Goal: Task Accomplishment & Management: Manage account settings

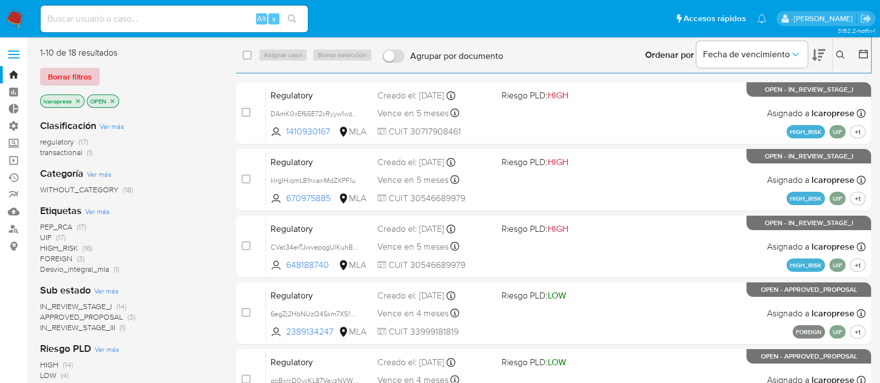
click at [81, 80] on span "Borrar filtros" at bounding box center [70, 77] width 44 height 16
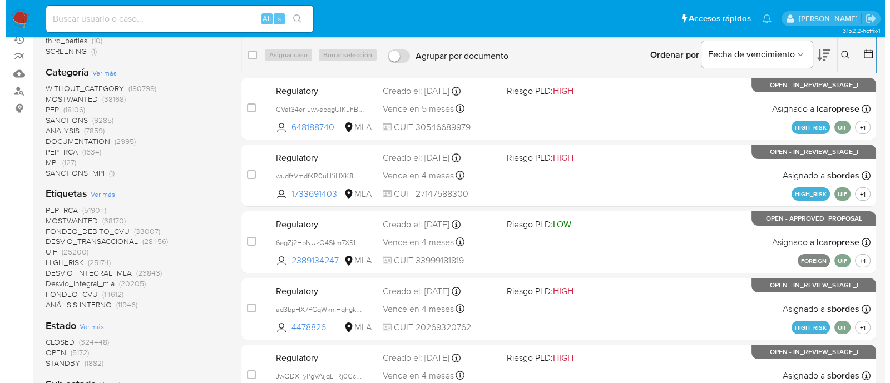
scroll to position [139, 0]
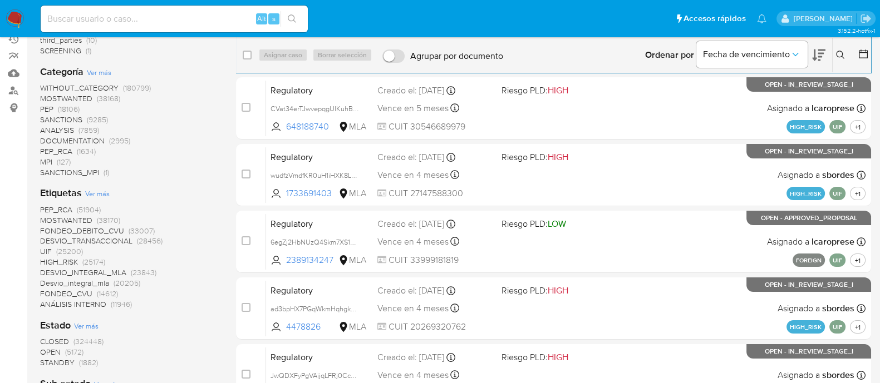
click at [92, 190] on span "Ver más" at bounding box center [97, 194] width 24 height 10
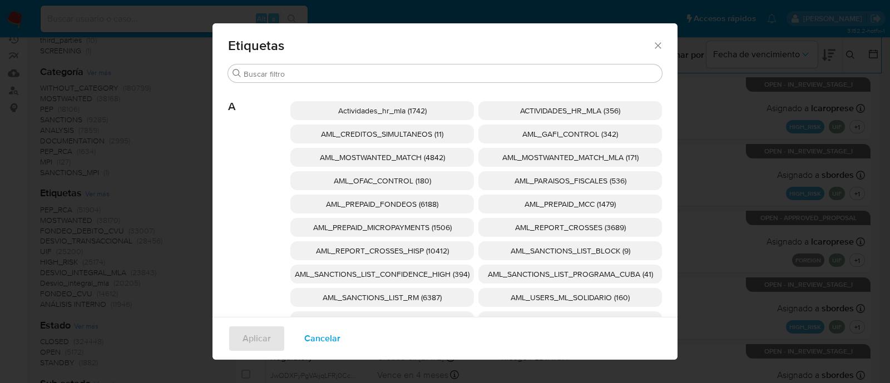
click at [429, 274] on span "AML_SANCTIONS_LIST_CONFIDENCE_HIGH (394)" at bounding box center [382, 274] width 175 height 11
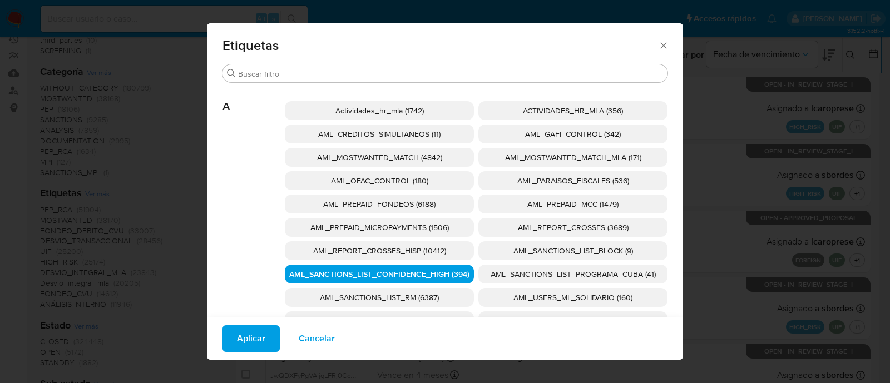
click at [514, 271] on span "AML_SANCTIONS_LIST_PROGRAMA_CUBA (41)" at bounding box center [573, 274] width 165 height 11
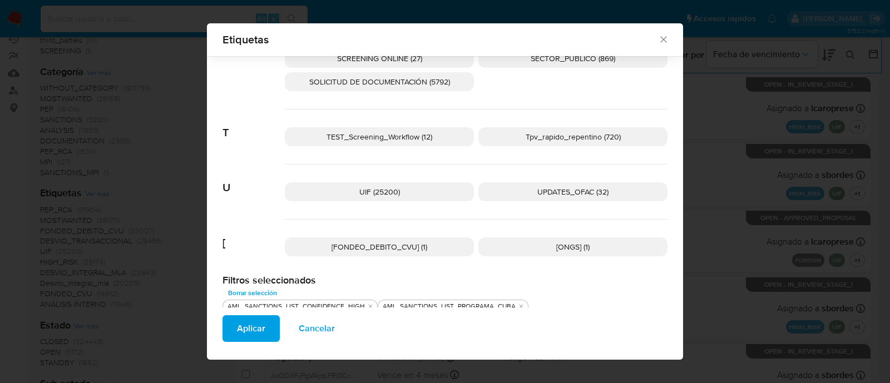
click at [538, 192] on span "UPDATES_OFAC (32)" at bounding box center [573, 191] width 71 height 11
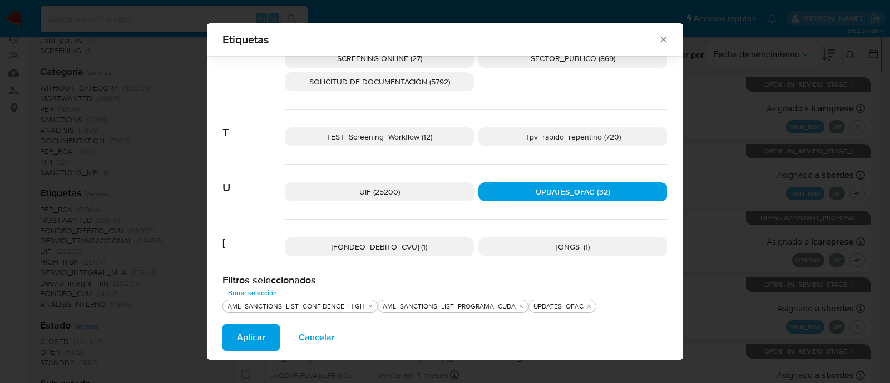
scroll to position [1744, 0]
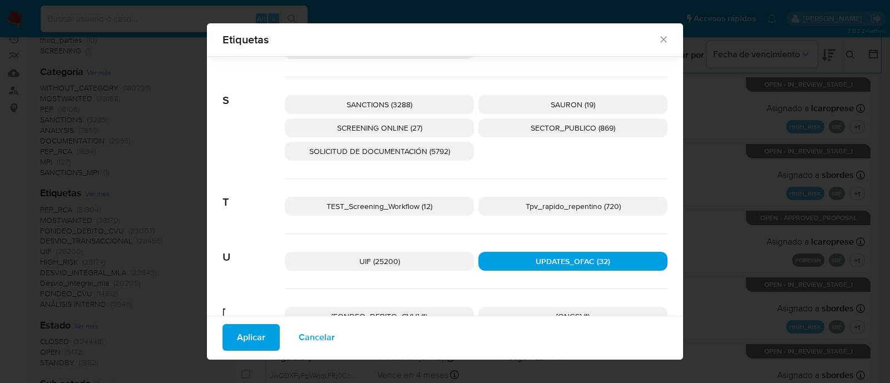
click at [411, 122] on span "SCREENING ONLINE (27)" at bounding box center [379, 127] width 85 height 11
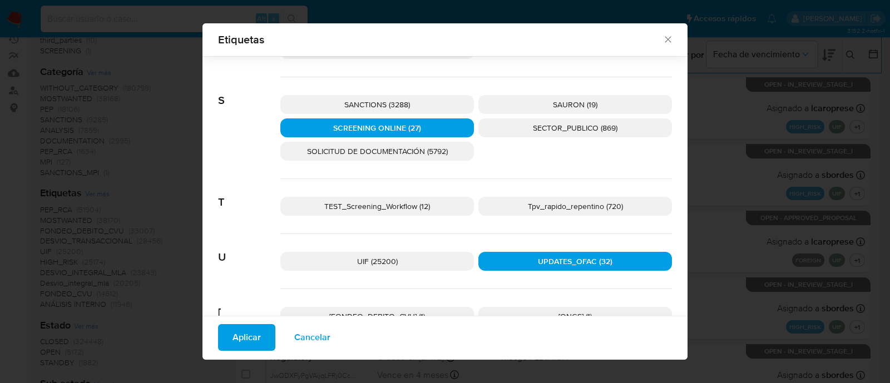
click at [416, 107] on p "SANCTIONS (3288)" at bounding box center [377, 104] width 194 height 19
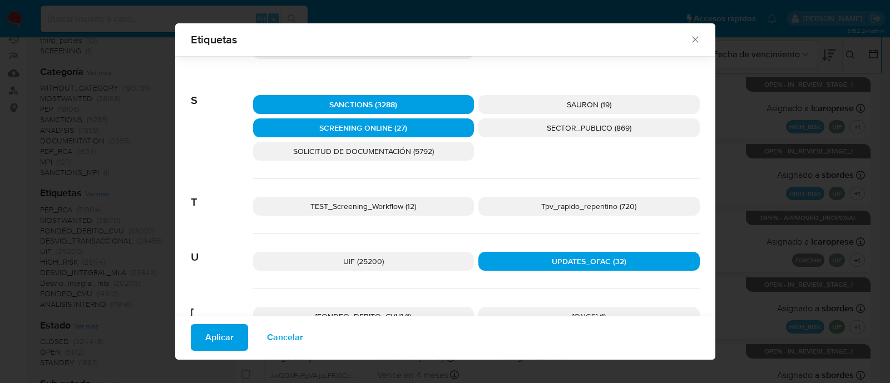
click at [237, 343] on button "Aplicar" at bounding box center [219, 337] width 57 height 27
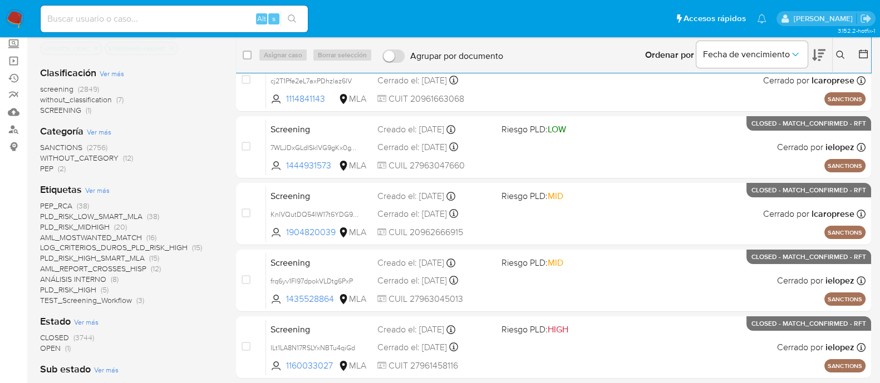
scroll to position [139, 0]
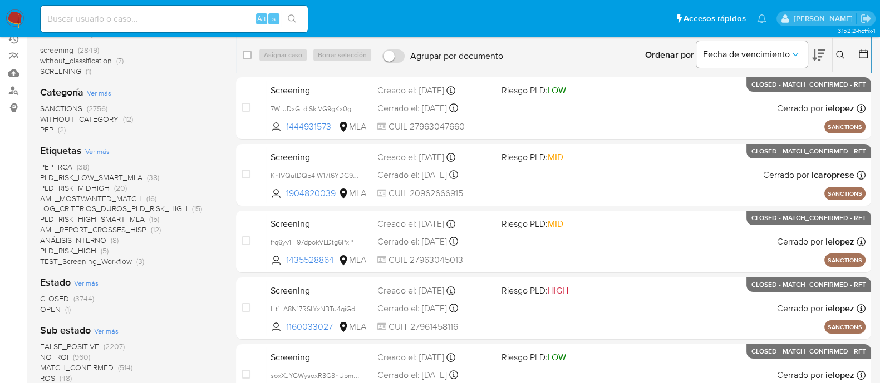
click at [58, 307] on span "OPEN" at bounding box center [50, 309] width 21 height 11
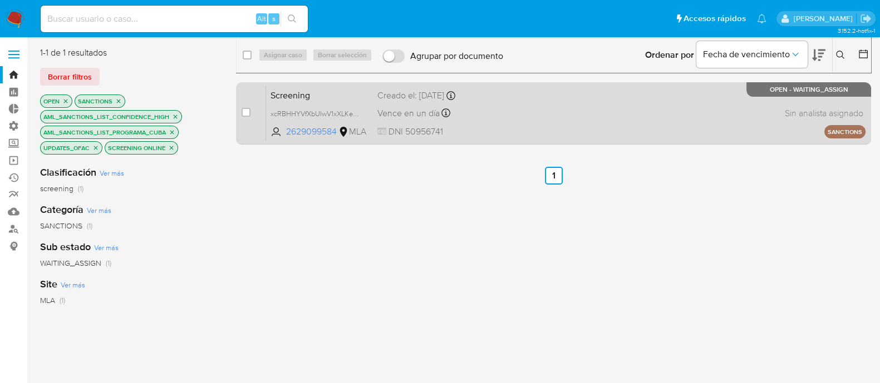
click at [337, 93] on span "Screening" at bounding box center [319, 94] width 98 height 14
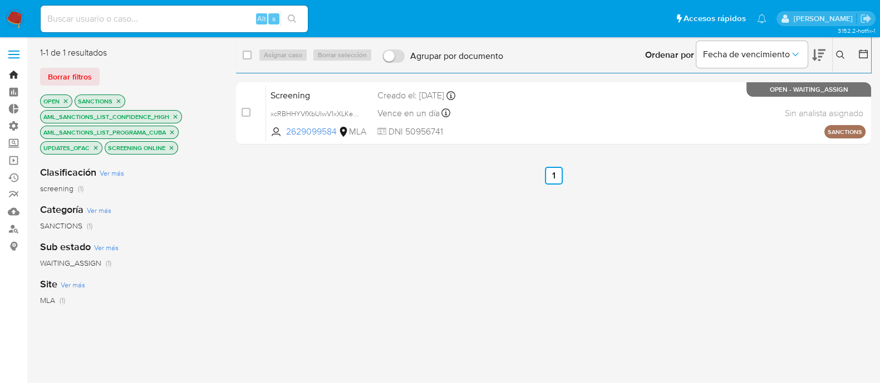
click at [13, 74] on link "Bandeja" at bounding box center [66, 74] width 132 height 17
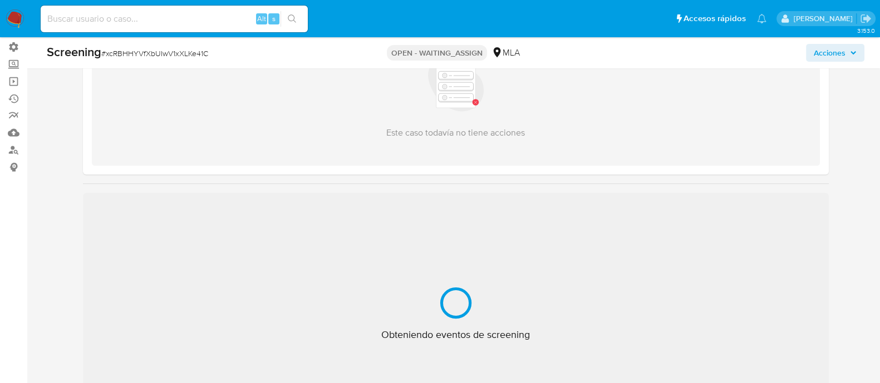
scroll to position [139, 0]
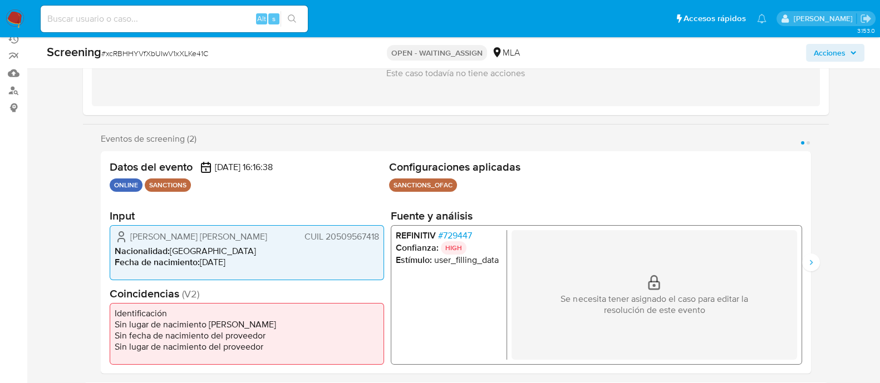
select select "10"
click at [459, 235] on span "# 729447" at bounding box center [454, 235] width 34 height 11
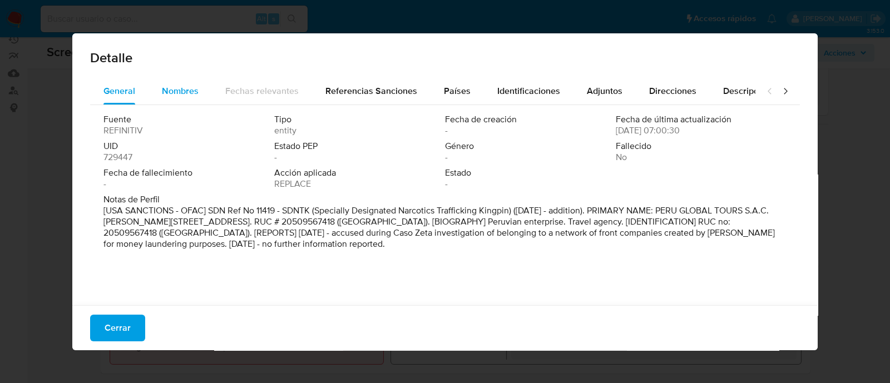
click at [175, 91] on span "Nombres" at bounding box center [180, 91] width 37 height 13
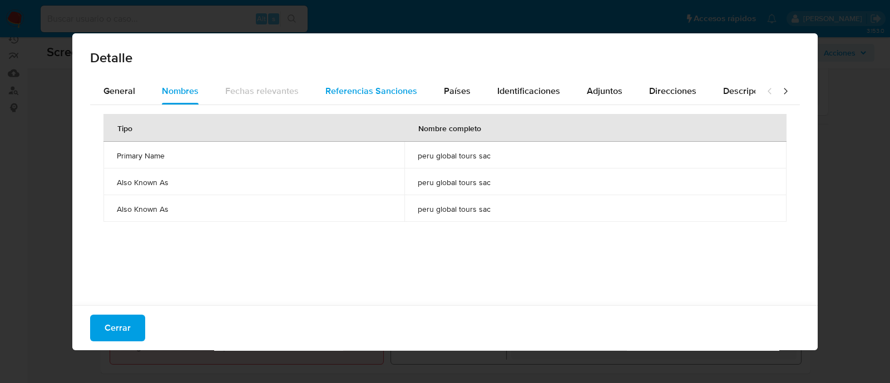
click at [375, 94] on span "Referencias Sanciones" at bounding box center [372, 91] width 92 height 13
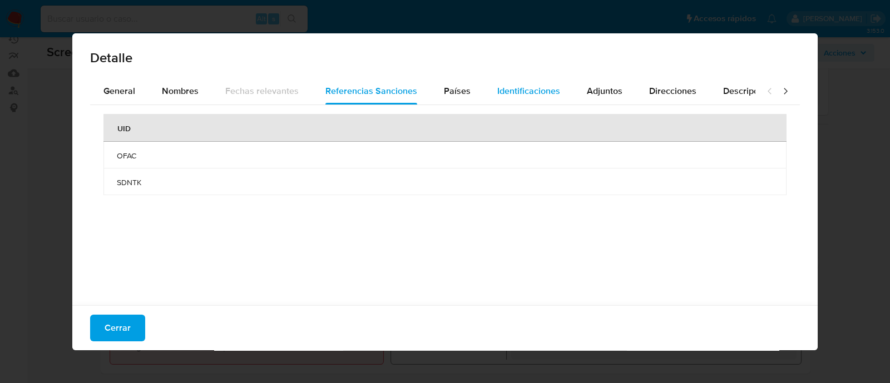
click at [508, 88] on span "Identificaciones" at bounding box center [529, 91] width 63 height 13
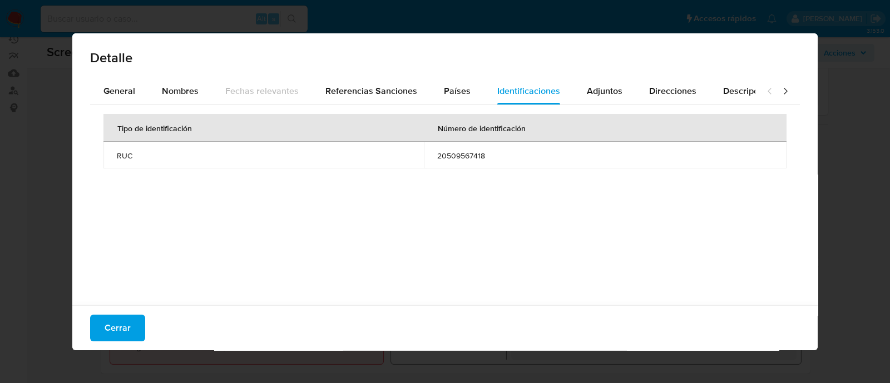
click at [126, 307] on div "Cerrar" at bounding box center [445, 328] width 746 height 45
click at [130, 320] on button "Cerrar" at bounding box center [117, 328] width 55 height 27
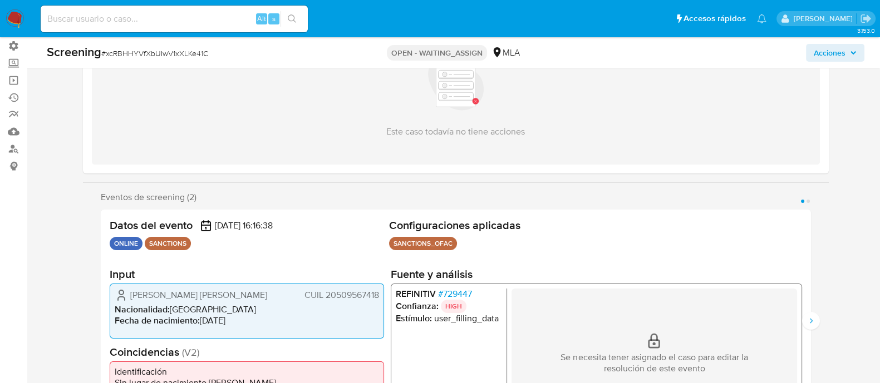
scroll to position [0, 0]
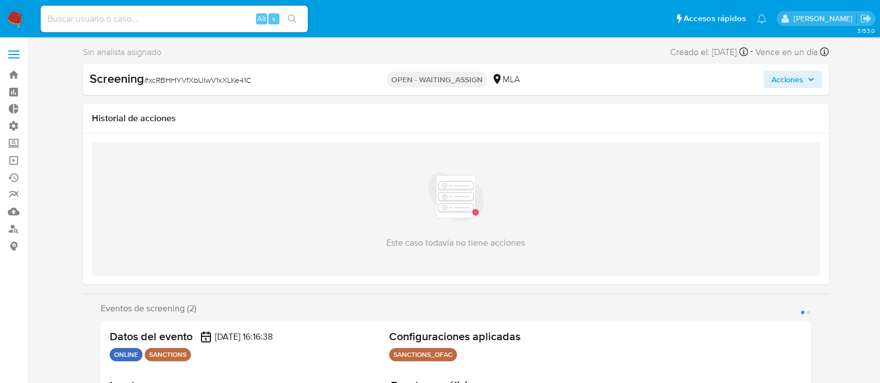
select select "10"
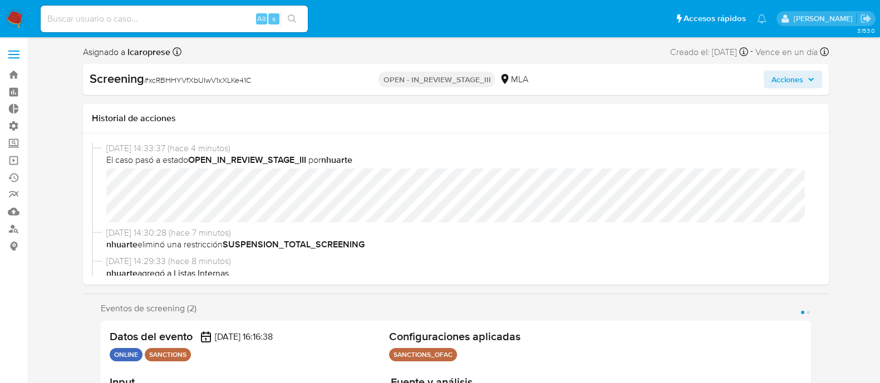
select select "10"
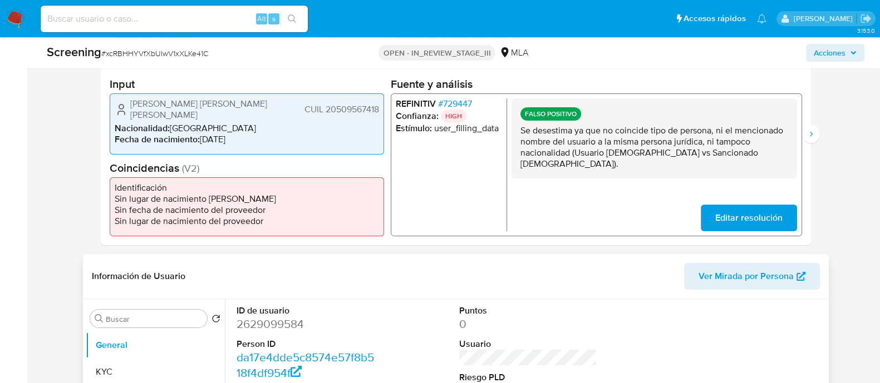
scroll to position [348, 0]
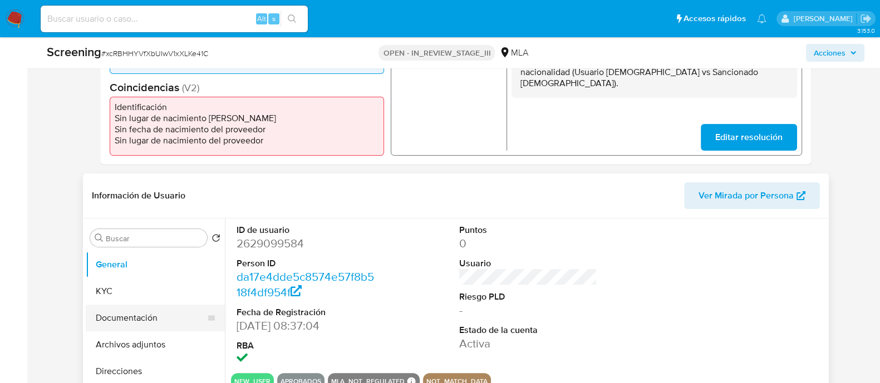
click at [145, 327] on button "Documentación" at bounding box center [151, 318] width 130 height 27
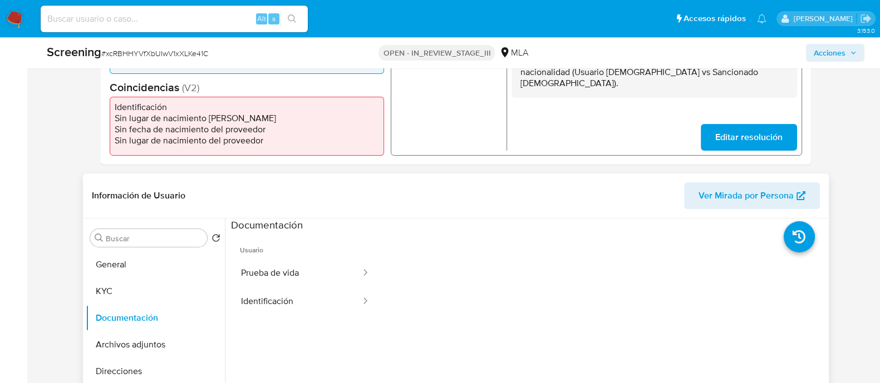
scroll to position [69, 0]
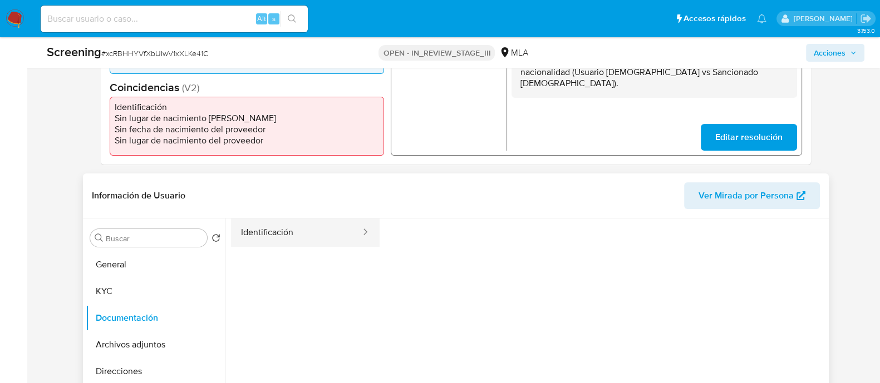
click at [308, 237] on button "Identificación" at bounding box center [296, 233] width 131 height 28
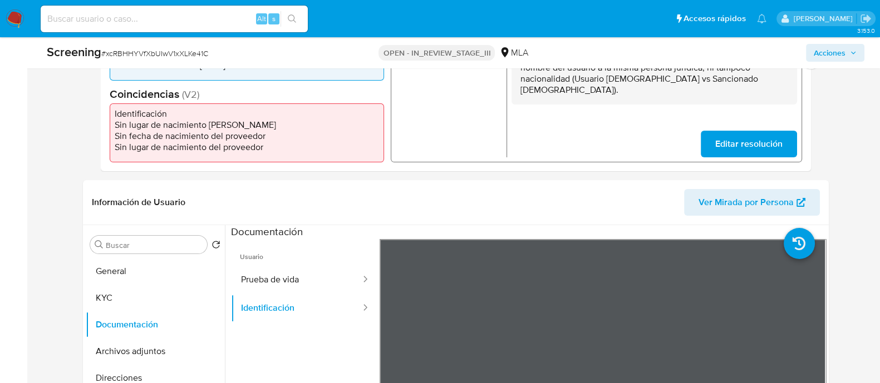
scroll to position [209, 0]
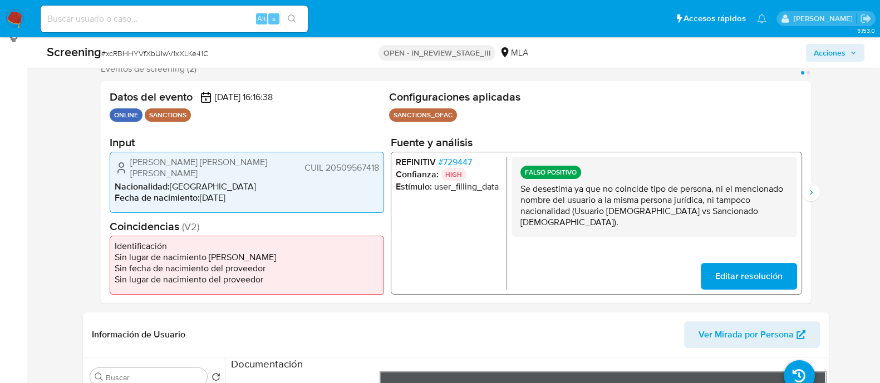
click at [467, 166] on span "# 729447" at bounding box center [454, 162] width 34 height 11
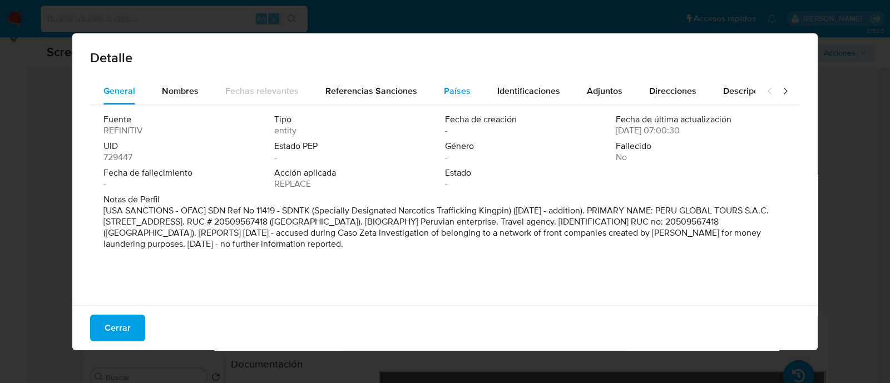
click at [460, 92] on span "Países" at bounding box center [457, 91] width 27 height 13
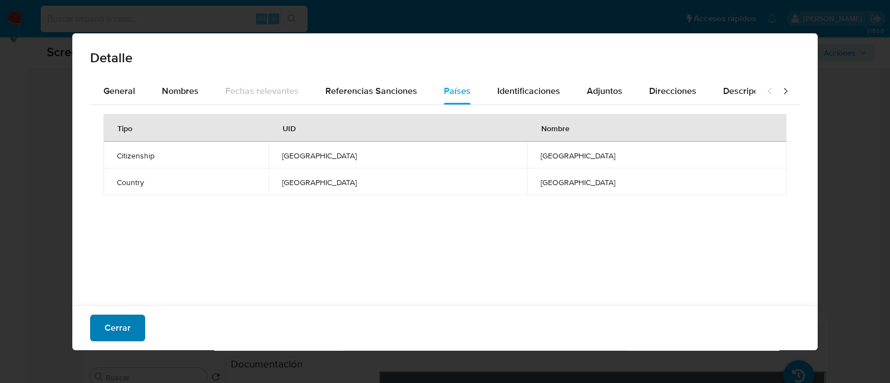
click at [121, 332] on span "Cerrar" at bounding box center [118, 328] width 26 height 24
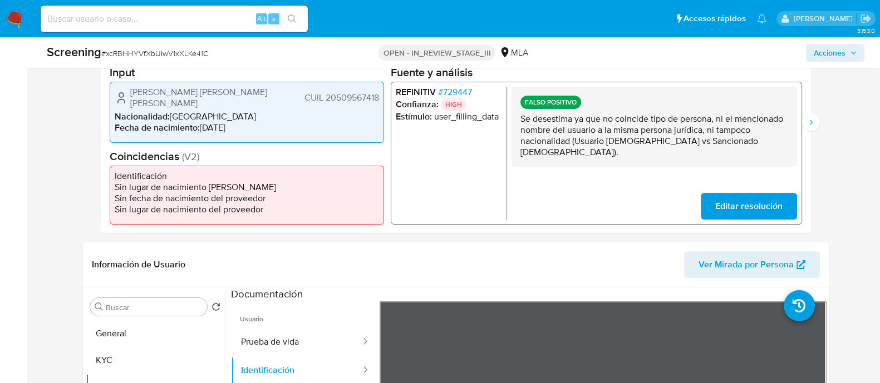
scroll to position [348, 0]
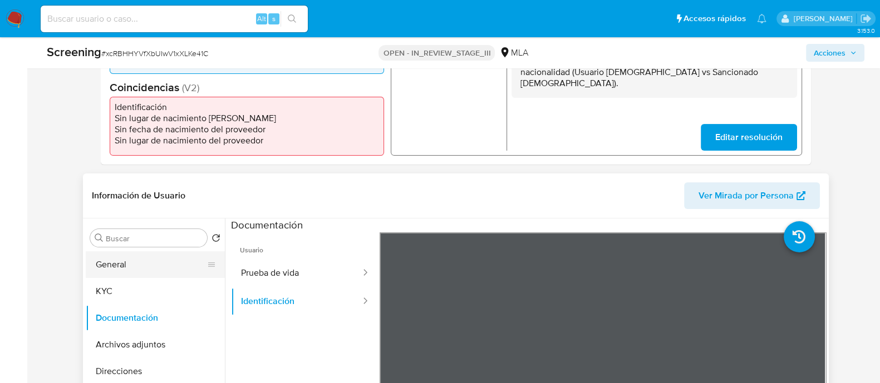
click at [146, 255] on button "General" at bounding box center [151, 265] width 130 height 27
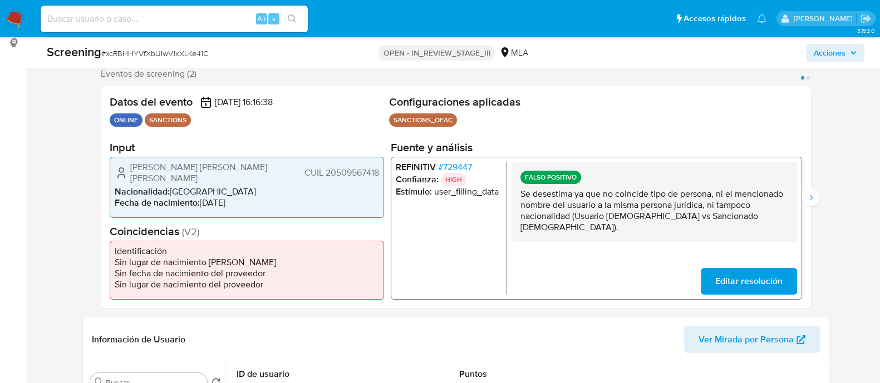
scroll to position [209, 0]
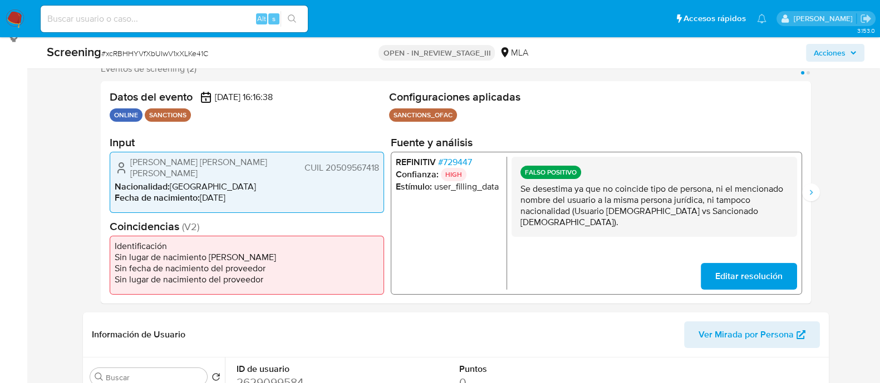
click at [461, 166] on span "# 729447" at bounding box center [454, 162] width 34 height 11
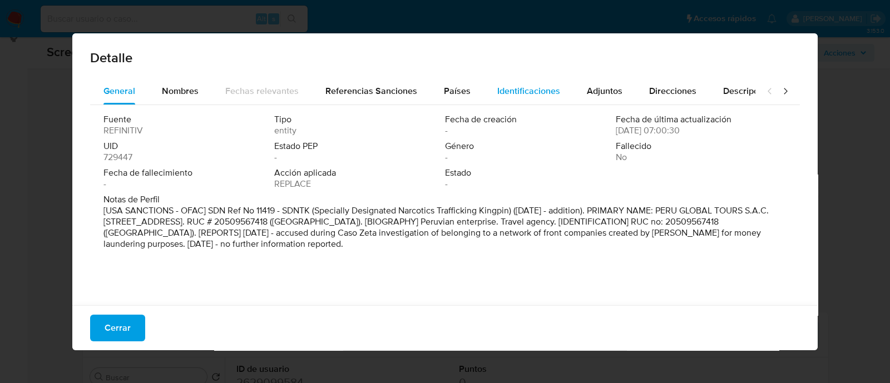
click at [513, 89] on span "Identificaciones" at bounding box center [529, 91] width 63 height 13
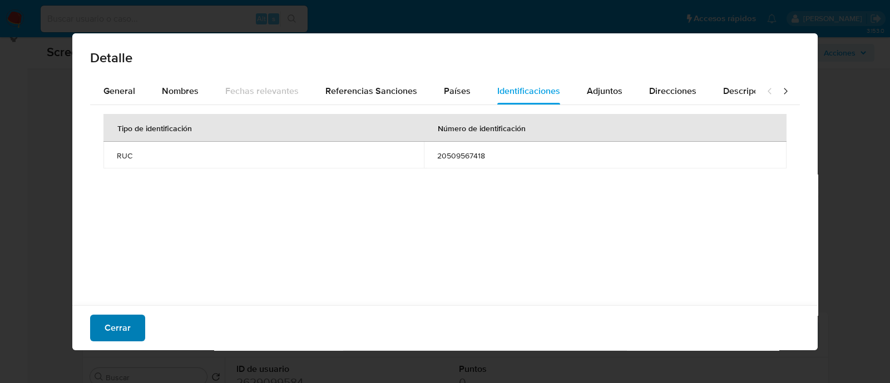
click at [96, 335] on button "Cerrar" at bounding box center [117, 328] width 55 height 27
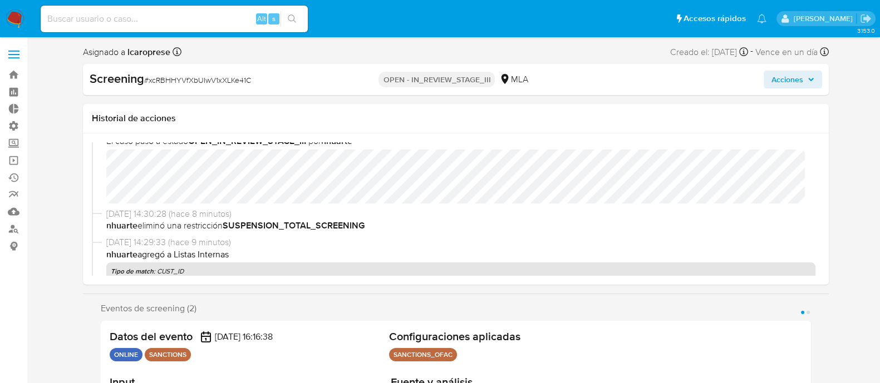
scroll to position [0, 0]
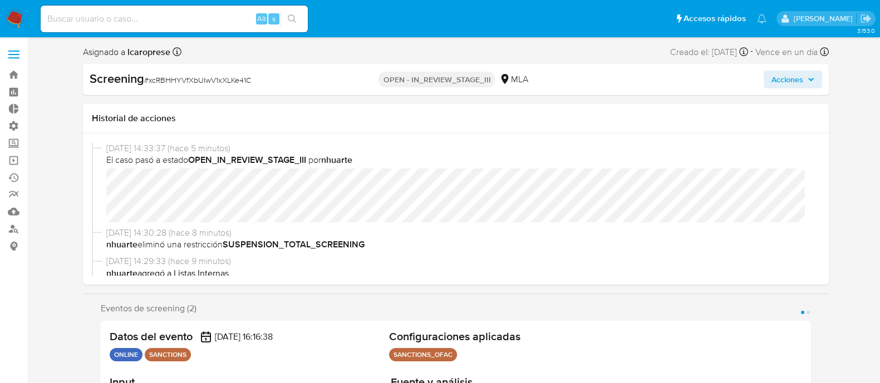
click at [809, 79] on icon "button" at bounding box center [810, 79] width 4 height 3
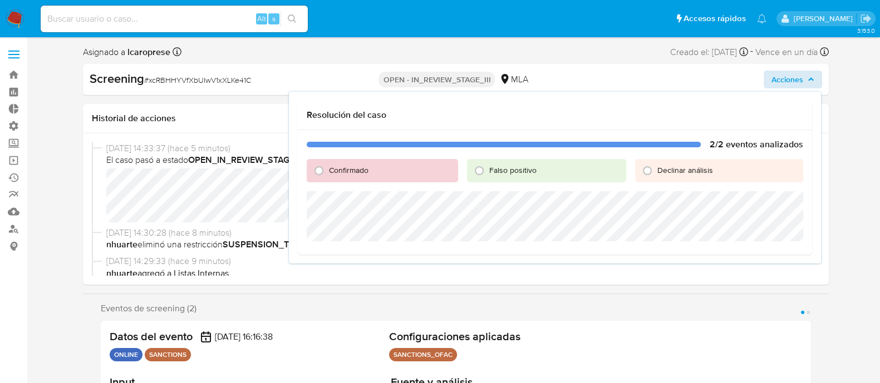
click at [518, 179] on div "Falso positivo" at bounding box center [546, 170] width 159 height 23
click at [515, 176] on div "Falso positivo" at bounding box center [546, 170] width 159 height 23
click at [510, 170] on span "Falso positivo" at bounding box center [512, 170] width 47 height 11
click at [488, 170] on input "Falso positivo" at bounding box center [479, 171] width 18 height 18
radio input "true"
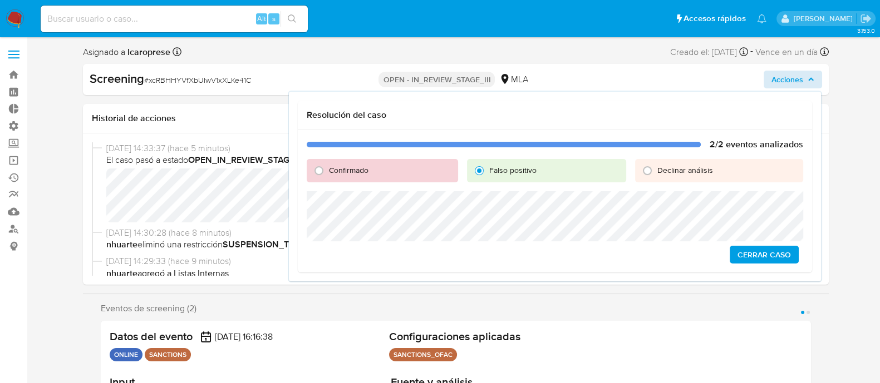
click at [760, 249] on span "Cerrar Caso" at bounding box center [763, 255] width 53 height 16
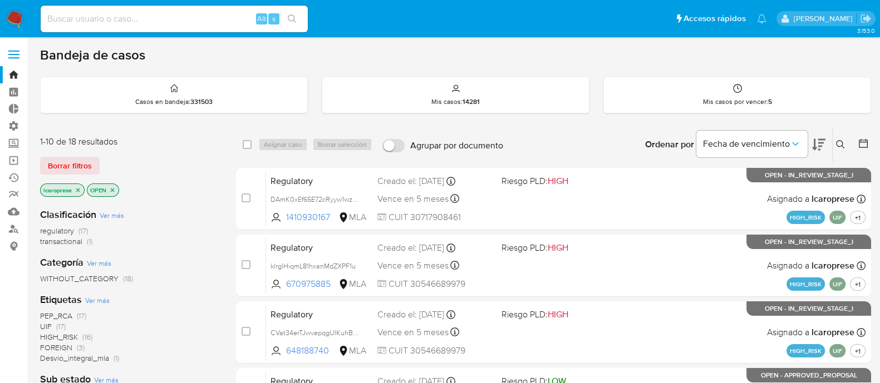
click at [180, 14] on input at bounding box center [174, 19] width 267 height 14
paste input "0vQVJ8gAbwfWlHQdqXecc9XN"
type input "0vQVJ8gAbwfWlHQdqXecc9XN"
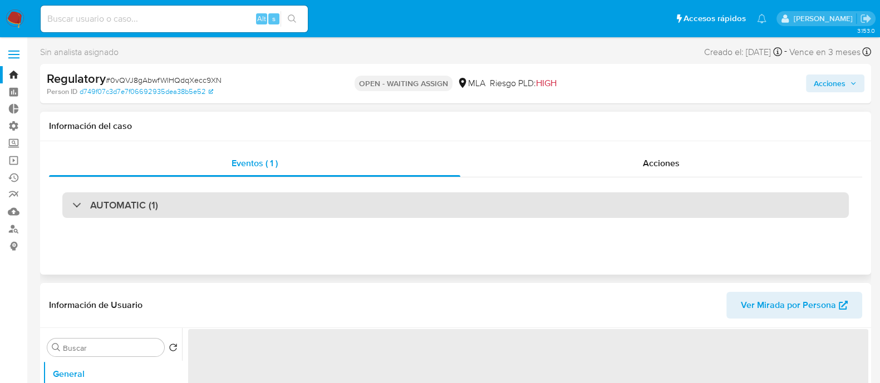
click at [334, 204] on div "AUTOMATIC (1)" at bounding box center [455, 206] width 786 height 26
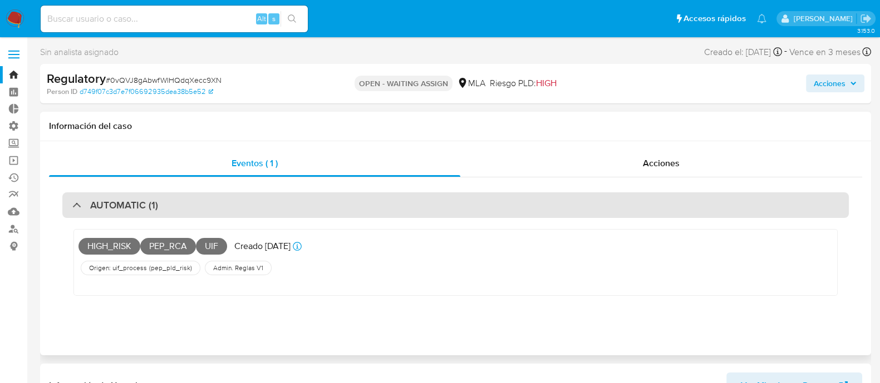
select select "10"
click at [335, 204] on div "AUTOMATIC (1)" at bounding box center [455, 206] width 786 height 26
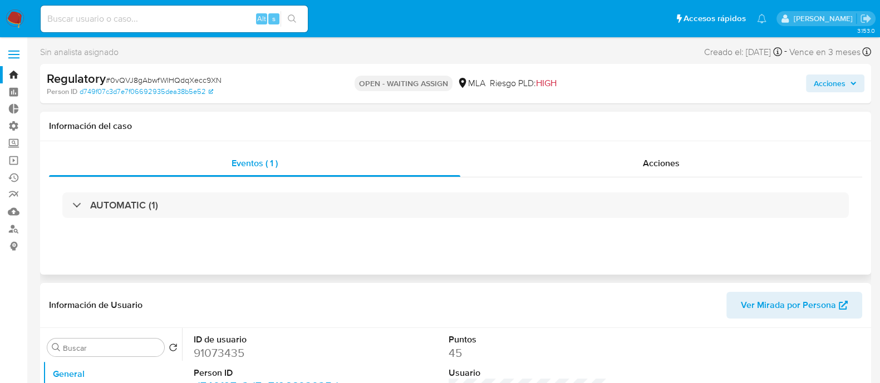
click at [584, 268] on div "Eventos ( 1 ) Acciones AUTOMATIC (1)" at bounding box center [455, 208] width 831 height 134
